Goal: Complete application form

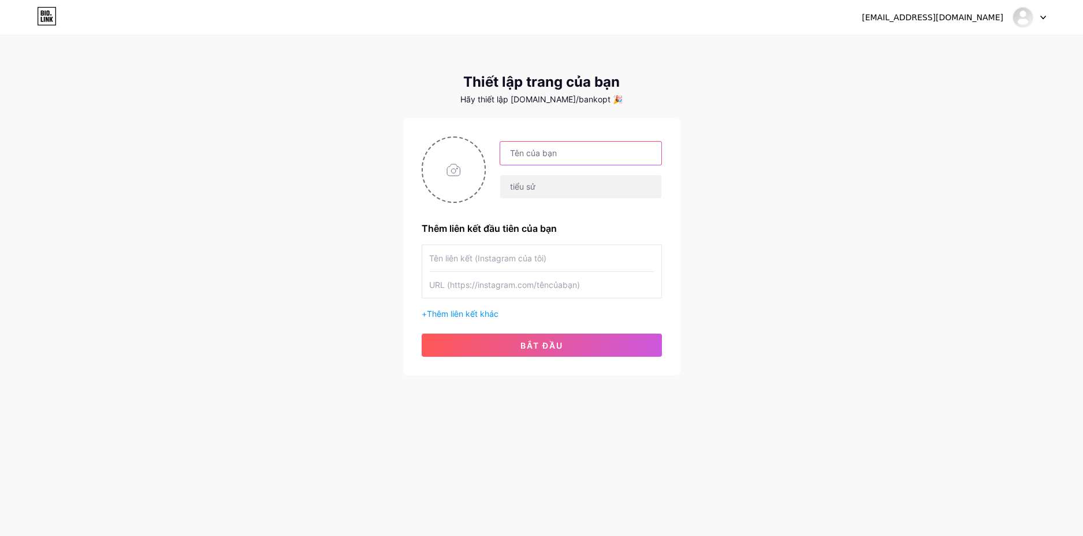
click at [552, 150] on input "text" at bounding box center [580, 153] width 161 height 23
drag, startPoint x: 533, startPoint y: 187, endPoint x: 532, endPoint y: 179, distance: 8.1
click at [533, 187] on input "text" at bounding box center [580, 186] width 161 height 23
click at [540, 153] on input "text" at bounding box center [580, 153] width 161 height 23
type input "c"
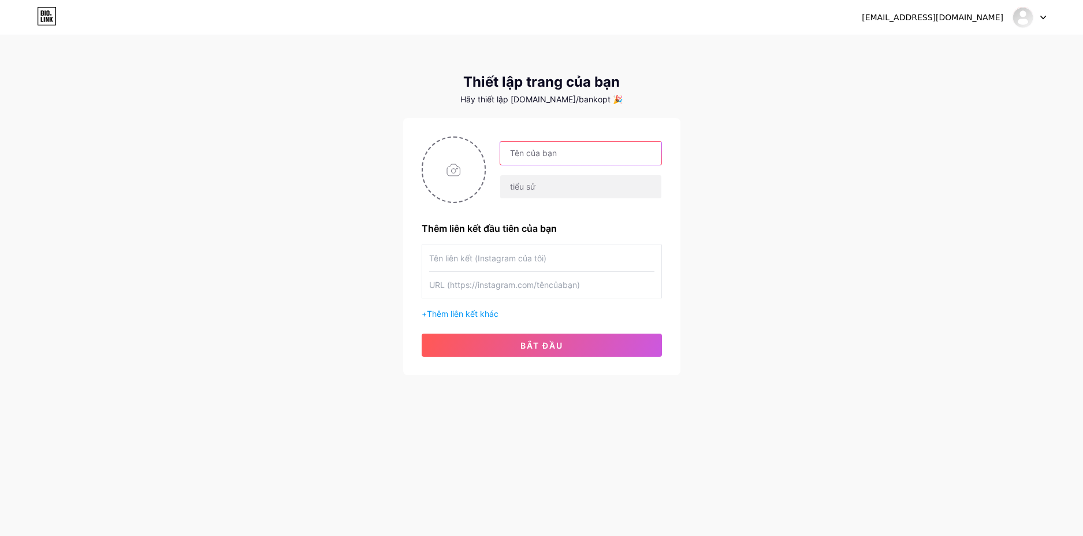
type input "D"
type input "Đ"
type input "D"
type input "Điêu Thuyền VIP"
click at [533, 191] on input "text" at bounding box center [580, 186] width 161 height 23
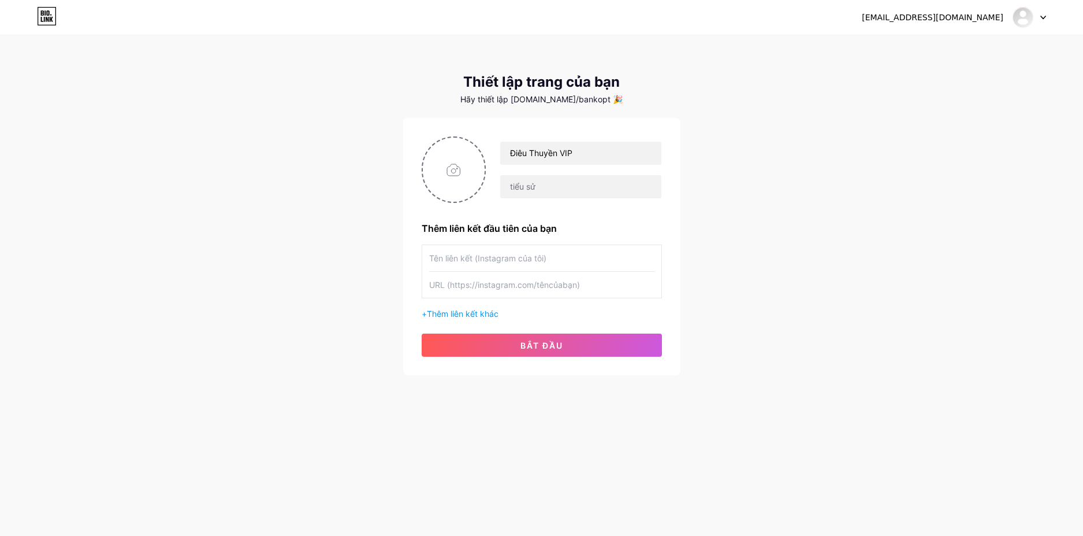
click at [827, 245] on div "[EMAIL_ADDRESS][DOMAIN_NAME] Bảng điều khiển Đăng xuất Thiết lập trang của bạn …" at bounding box center [541, 206] width 1083 height 412
click at [481, 257] on input "text" at bounding box center [541, 258] width 225 height 26
type input "D"
type input "Đ"
type input "d"
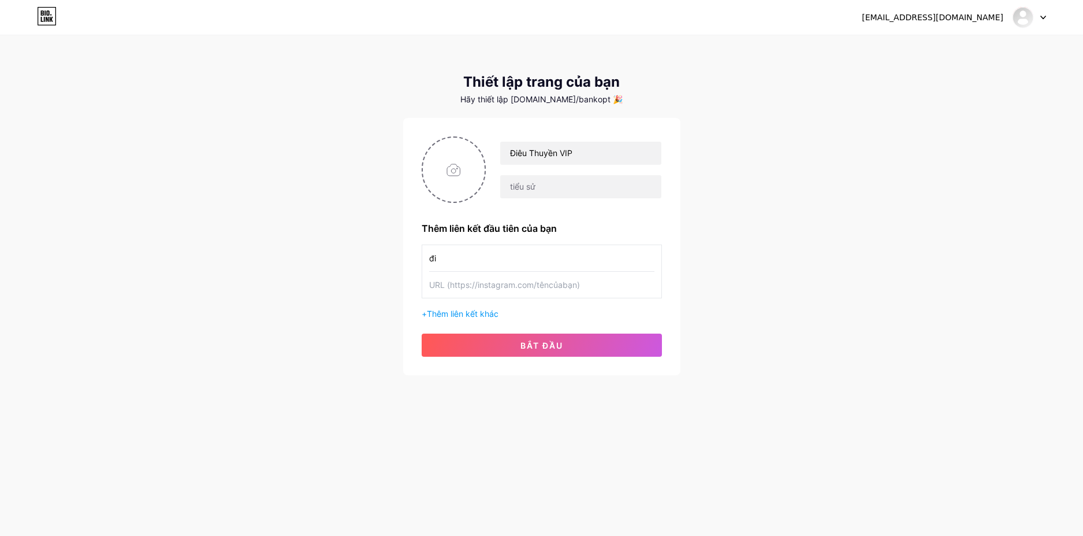
type input "đ"
type input "D"
type input "Đ"
